Goal: Communication & Community: Ask a question

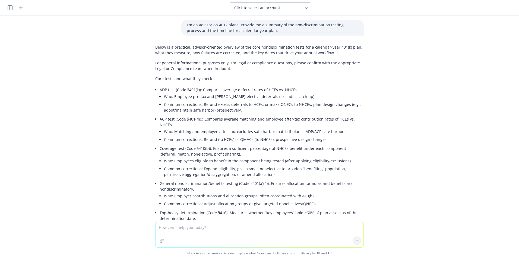
scroll to position [1358, 0]
